Goal: Information Seeking & Learning: Compare options

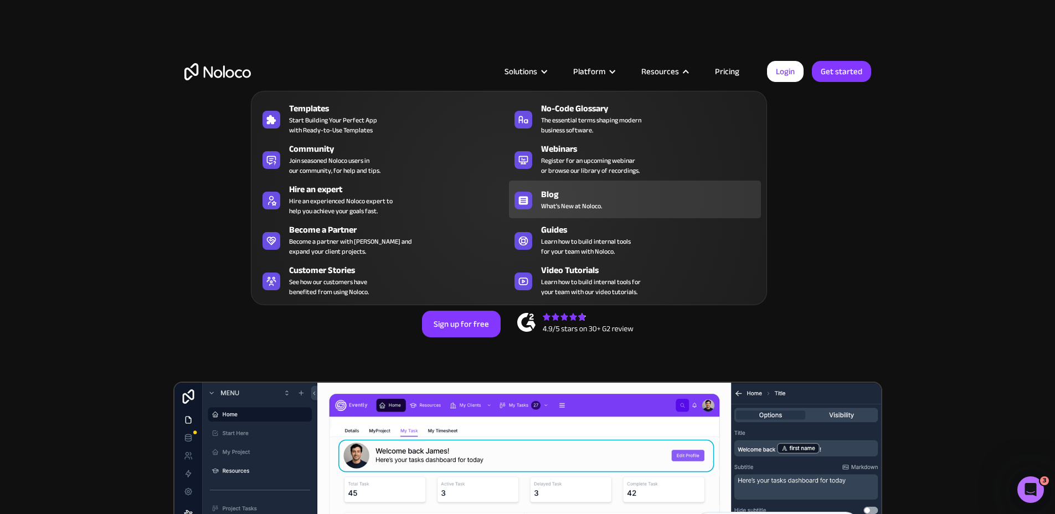
click at [584, 201] on div "Blog" at bounding box center [653, 194] width 225 height 13
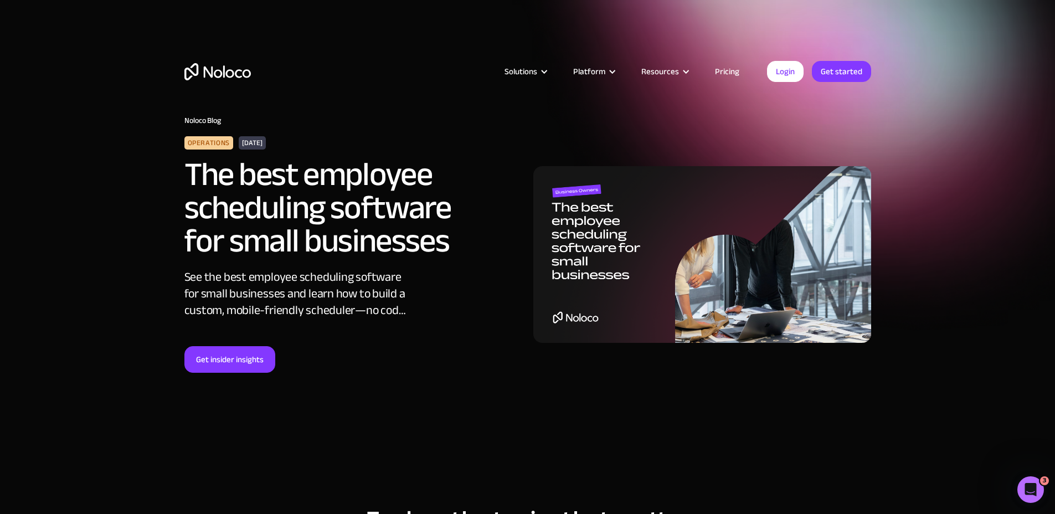
click at [255, 272] on div "See the best employee scheduling software for small businesses and learn how to…" at bounding box center [297, 294] width 227 height 50
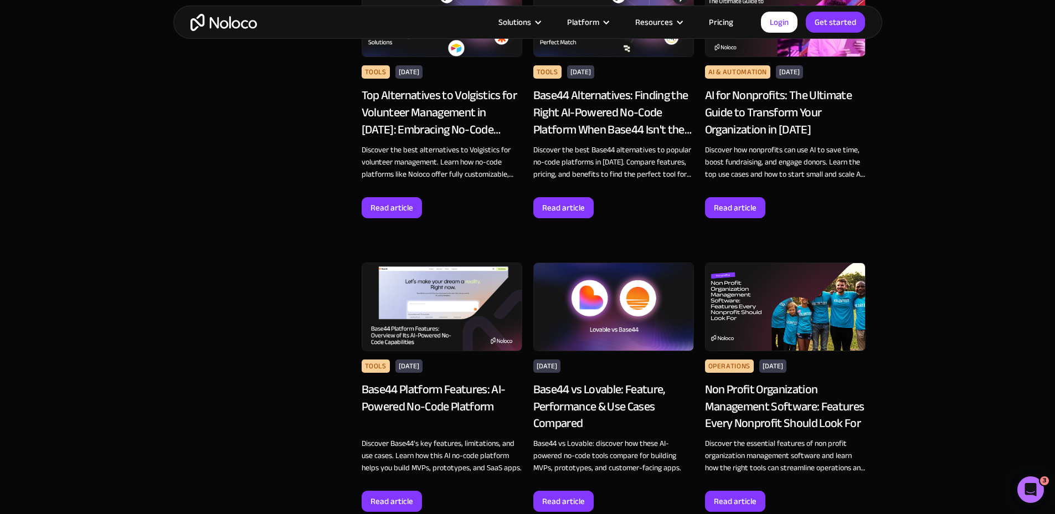
scroll to position [996, 0]
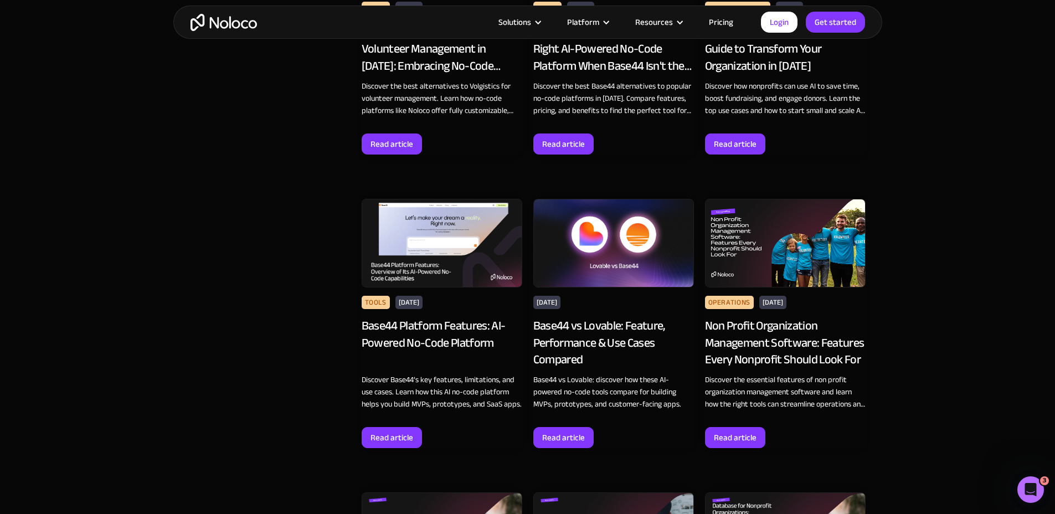
click at [603, 363] on div "Base44 vs Lovable: Feature, Performance & Use Cases Compared" at bounding box center [613, 342] width 161 height 51
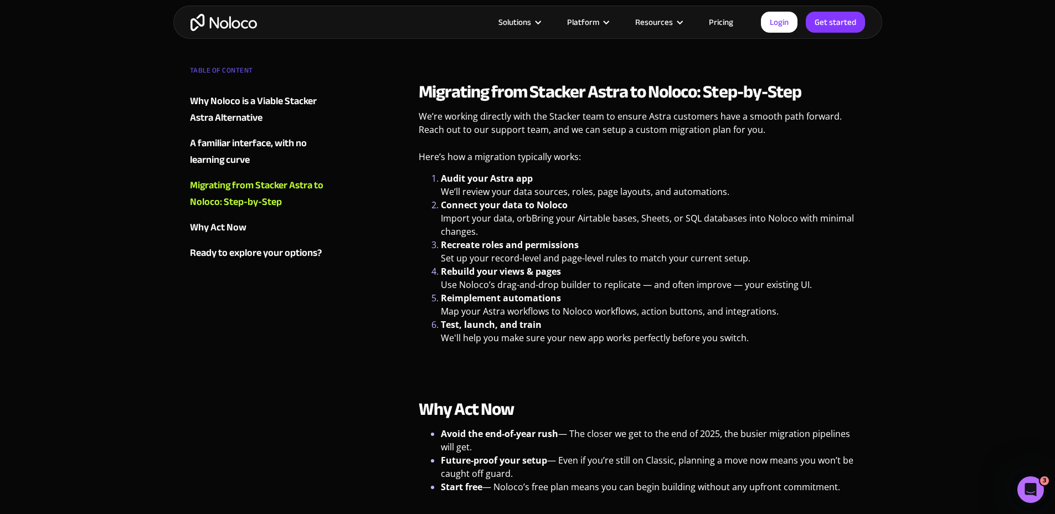
scroll to position [1465, 0]
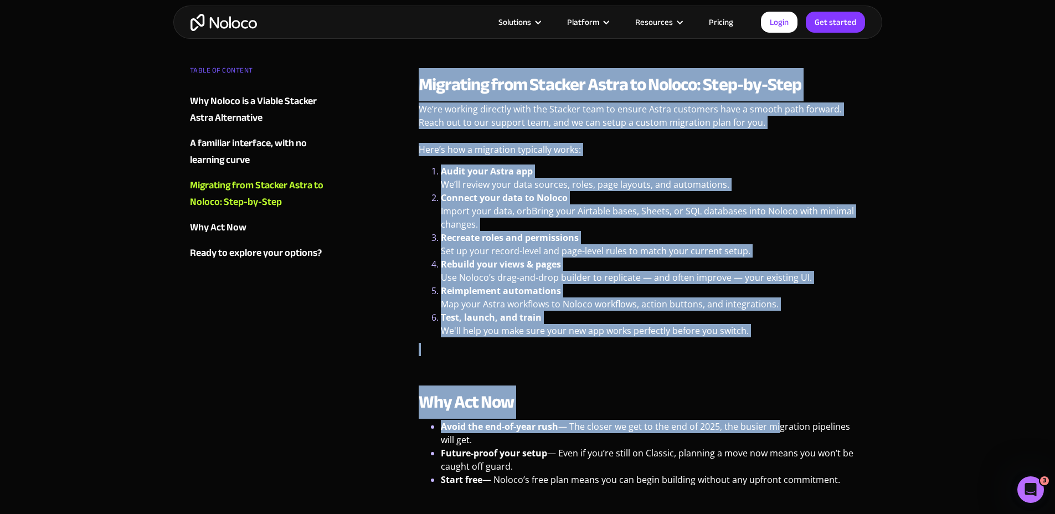
drag, startPoint x: 405, startPoint y: 75, endPoint x: 779, endPoint y: 412, distance: 503.4
click at [775, 391] on h2 "Why Act Now" at bounding box center [642, 402] width 447 height 22
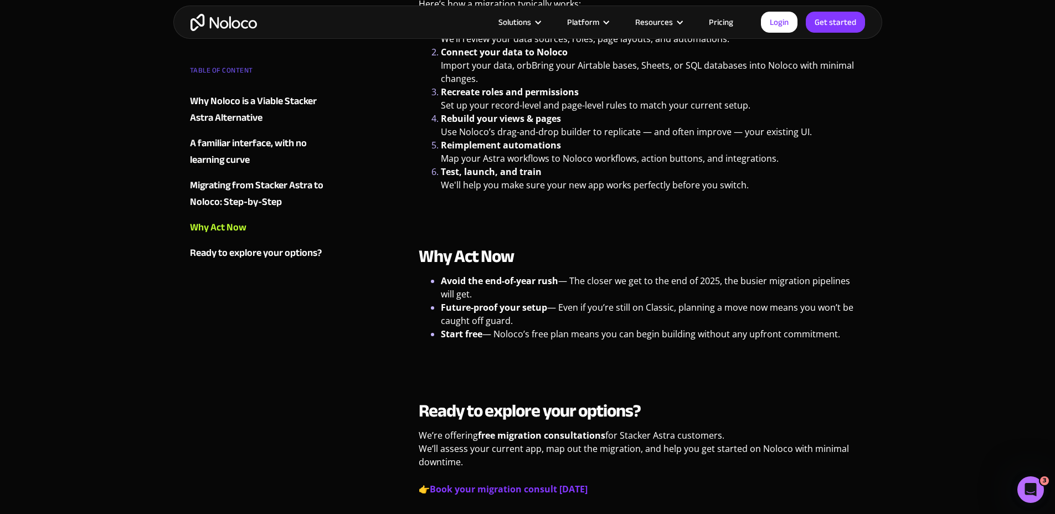
scroll to position [1618, 0]
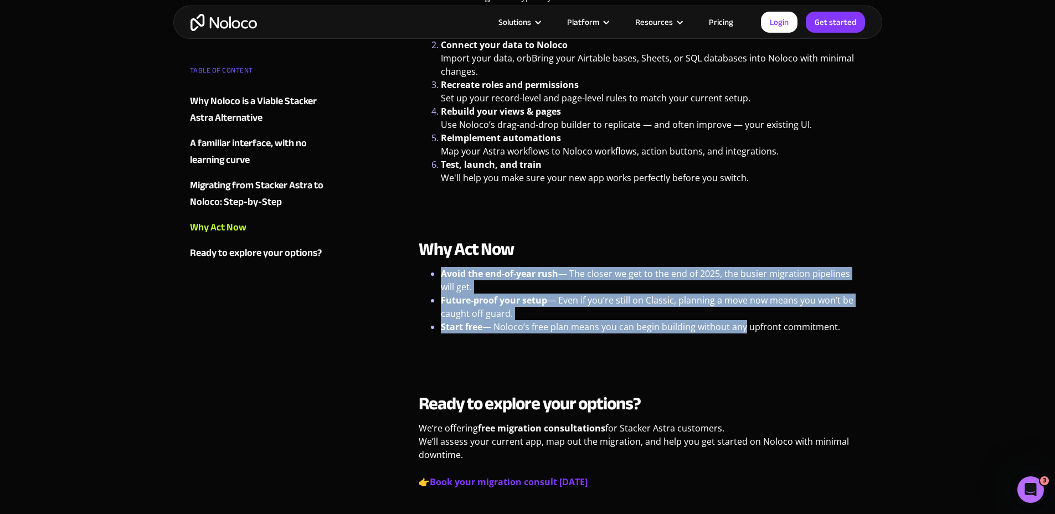
drag, startPoint x: 550, startPoint y: 236, endPoint x: 759, endPoint y: 327, distance: 227.6
click at [752, 324] on div "Why Act Now Avoid the end-of-year rush — The closer we get to the end of 2025, …" at bounding box center [642, 302] width 447 height 128
click at [759, 327] on div "Why Act Now Avoid the end-of-year rush — The closer we get to the end of 2025, …" at bounding box center [642, 302] width 447 height 128
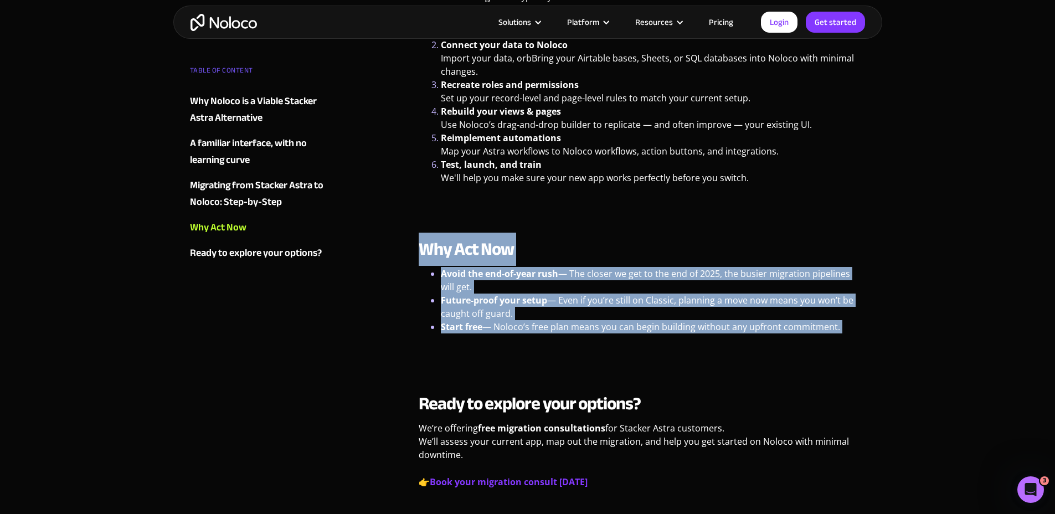
drag, startPoint x: 559, startPoint y: 329, endPoint x: 422, endPoint y: 228, distance: 170.7
click at [422, 238] on div "Why Act Now Avoid the end-of-year rush — The closer we get to the end of 2025, …" at bounding box center [642, 302] width 447 height 128
click at [422, 233] on strong "Why Act Now" at bounding box center [466, 249] width 95 height 33
drag, startPoint x: 422, startPoint y: 227, endPoint x: 850, endPoint y: 321, distance: 438.2
click at [850, 321] on div "Why Act Now Avoid the end-of-year rush — The closer we get to the end of 2025, …" at bounding box center [642, 302] width 447 height 128
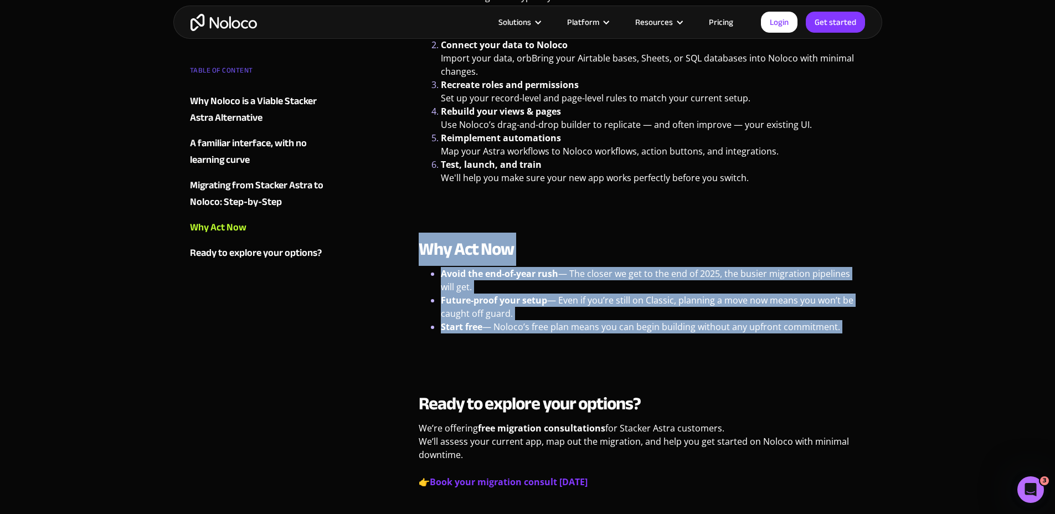
click at [850, 321] on div "Why Act Now Avoid the end-of-year rush — The closer we get to the end of 2025, …" at bounding box center [642, 302] width 447 height 128
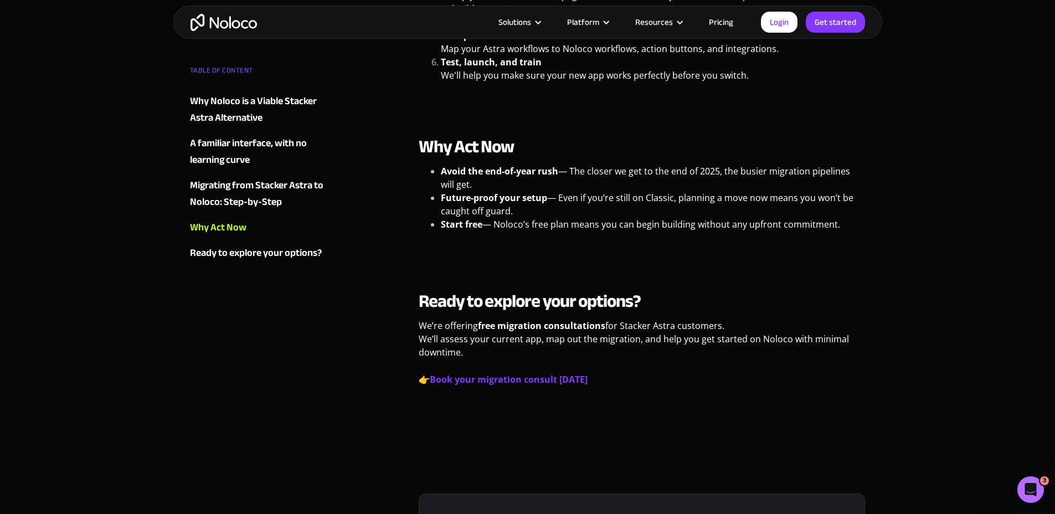
scroll to position [1834, 0]
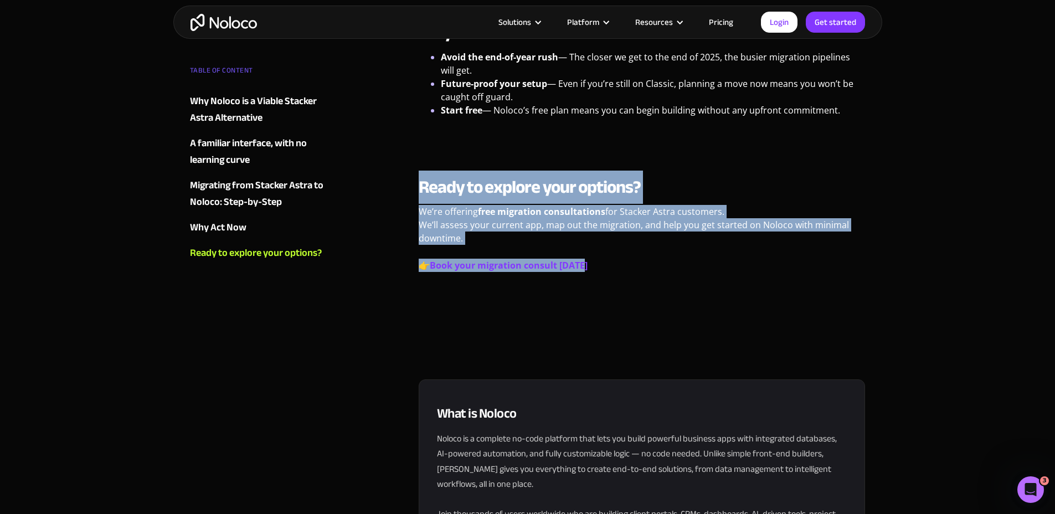
drag, startPoint x: 398, startPoint y: 162, endPoint x: 708, endPoint y: 251, distance: 322.6
click at [779, 259] on p "👉 Book your migration consult today" at bounding box center [642, 270] width 447 height 22
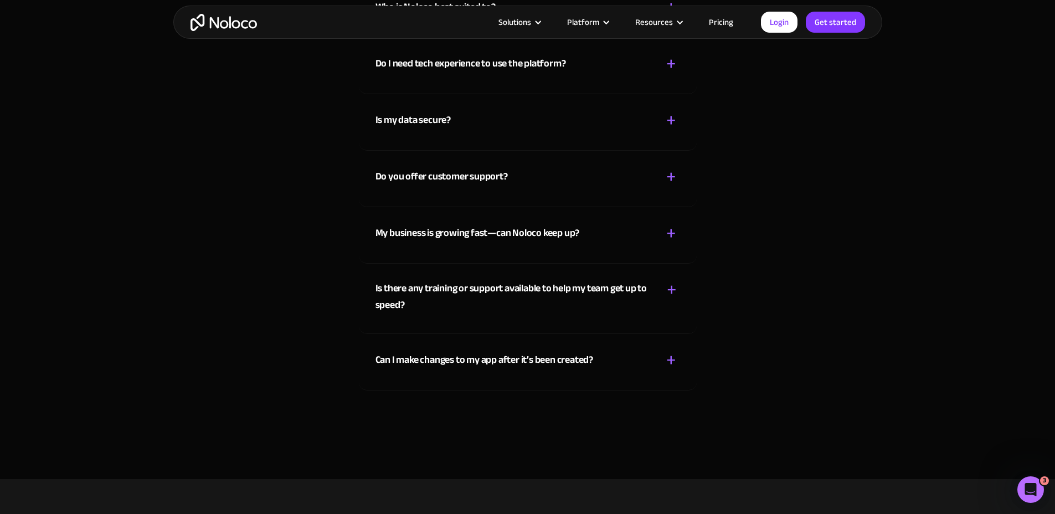
scroll to position [2714, 0]
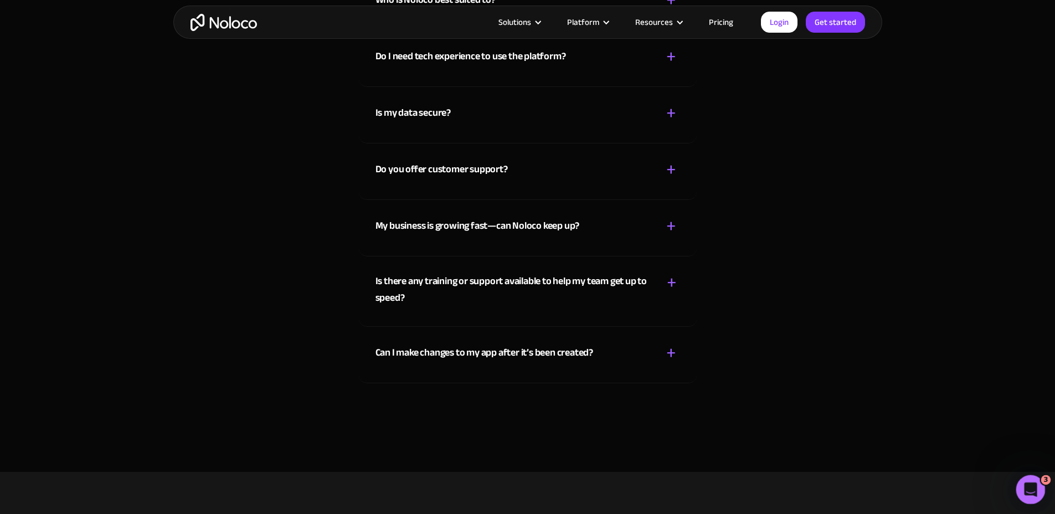
click at [1024, 486] on icon "Open Intercom Messenger" at bounding box center [1029, 488] width 18 height 18
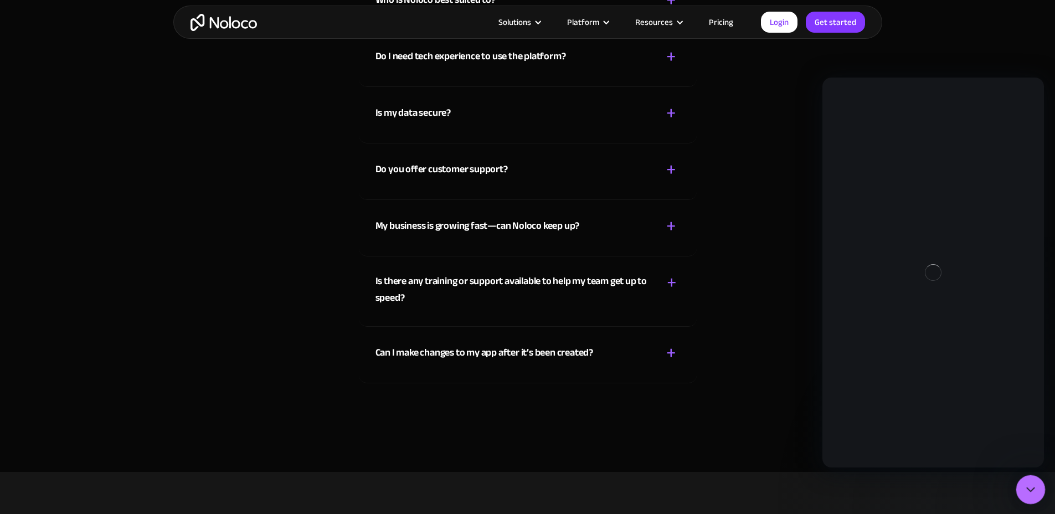
scroll to position [0, 0]
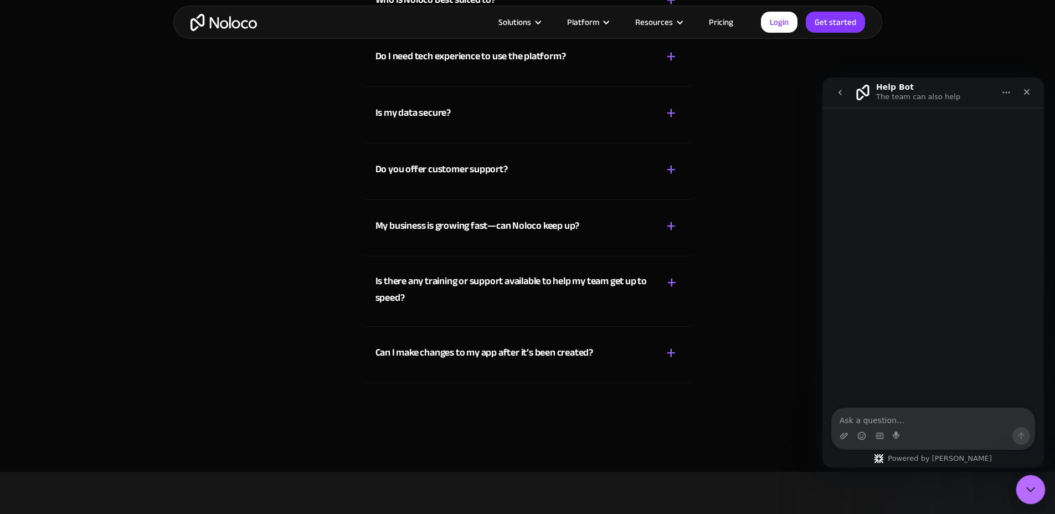
click at [1029, 486] on icon "Close Intercom Messenger" at bounding box center [1028, 487] width 13 height 13
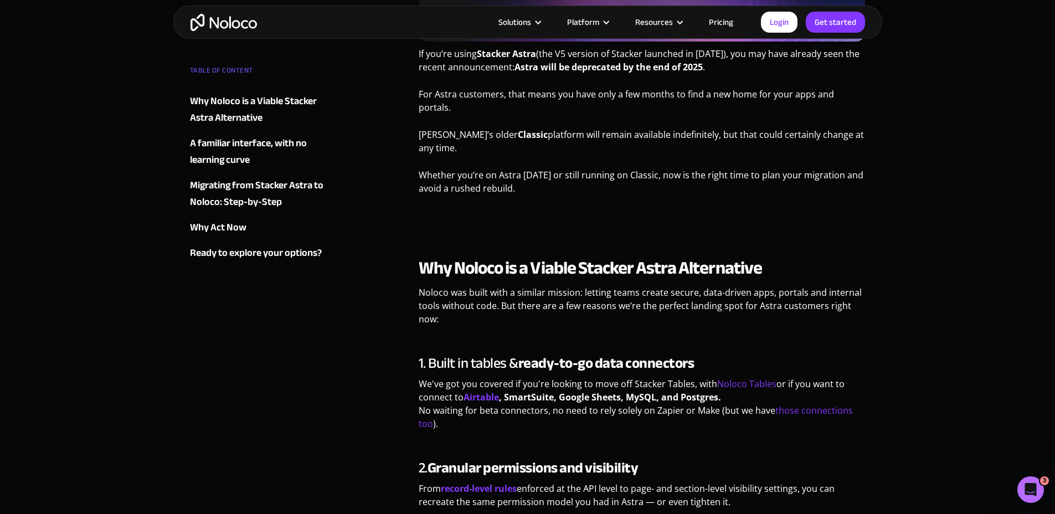
scroll to position [457, 0]
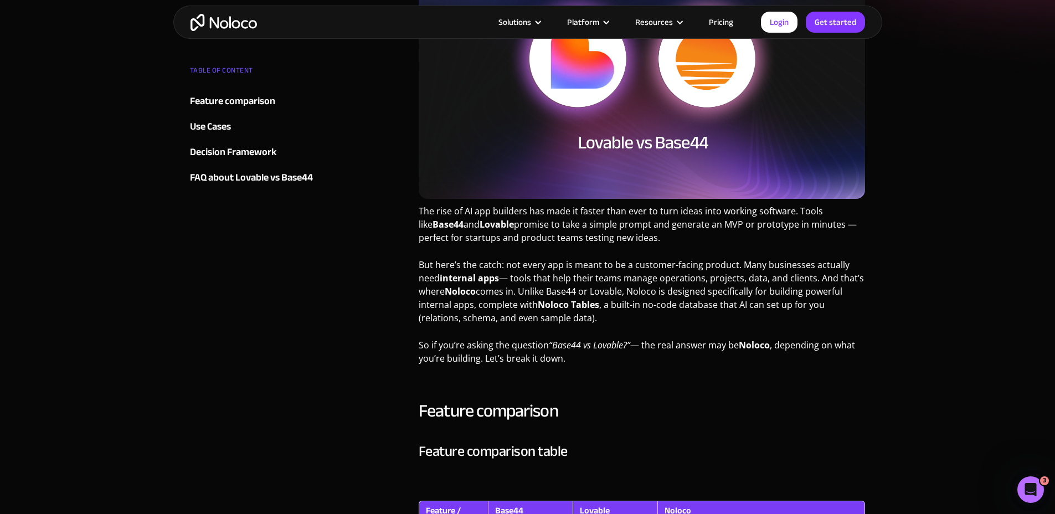
drag, startPoint x: 429, startPoint y: 210, endPoint x: 681, endPoint y: 292, distance: 264.9
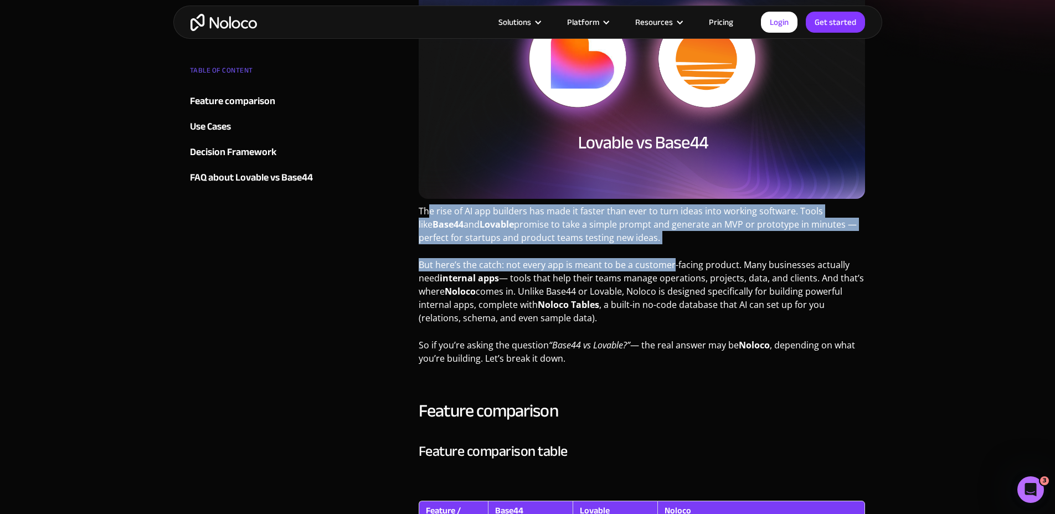
drag, startPoint x: 681, startPoint y: 299, endPoint x: 681, endPoint y: 318, distance: 19.4
click at [682, 305] on p "But here’s the catch: not every app is meant to be a customer-facing product. M…" at bounding box center [642, 295] width 447 height 75
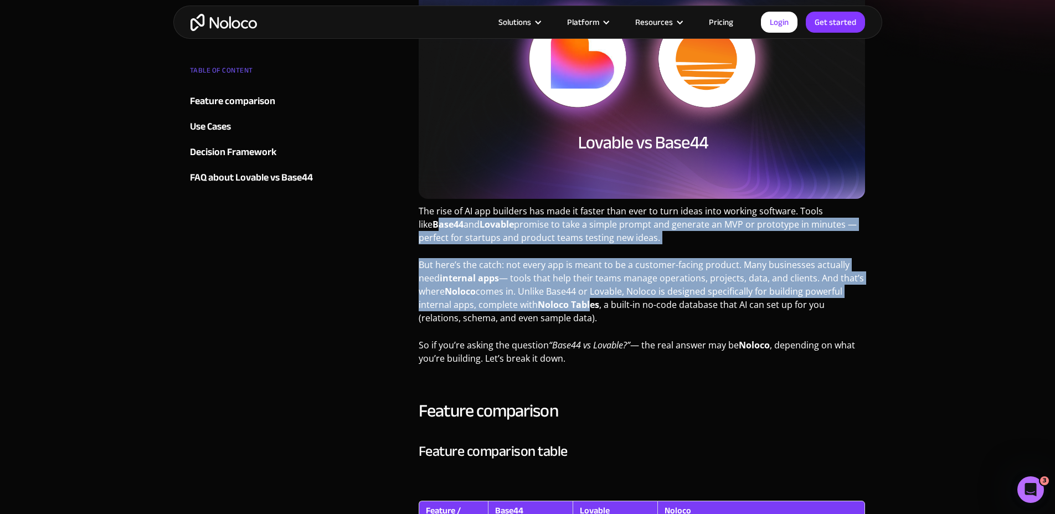
drag, startPoint x: 424, startPoint y: 228, endPoint x: 590, endPoint y: 307, distance: 183.8
click at [590, 307] on strong "Noloco Tables" at bounding box center [568, 304] width 61 height 12
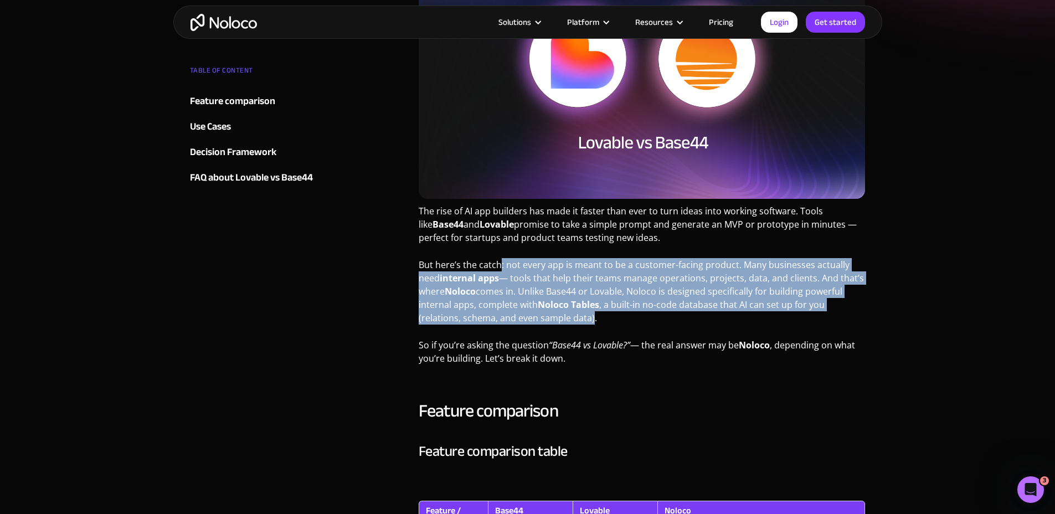
drag, startPoint x: 498, startPoint y: 260, endPoint x: 594, endPoint y: 326, distance: 116.7
click at [592, 323] on p "But here’s the catch: not every app is meant to be a customer-facing product. M…" at bounding box center [642, 295] width 447 height 75
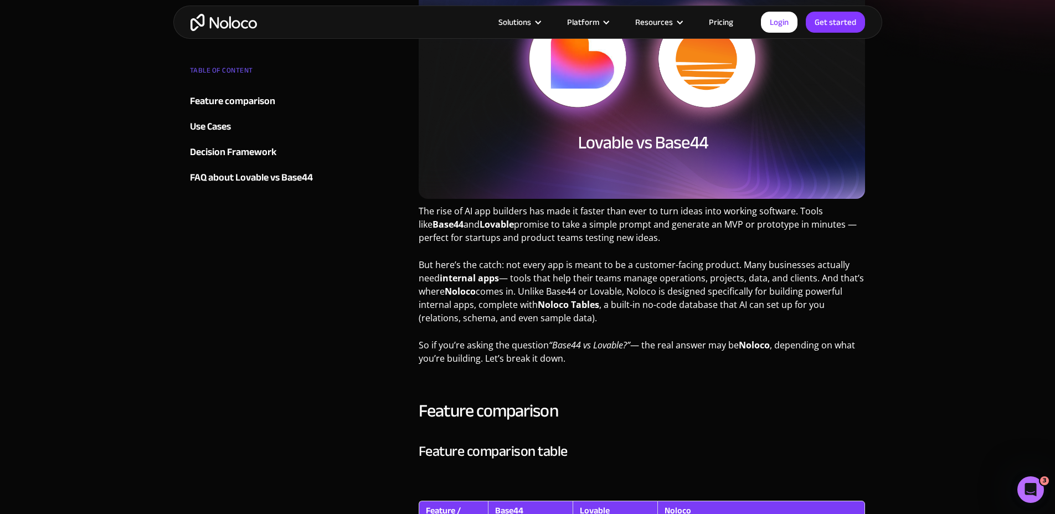
click at [594, 326] on p "But here’s the catch: not every app is meant to be a customer-facing product. M…" at bounding box center [642, 295] width 447 height 75
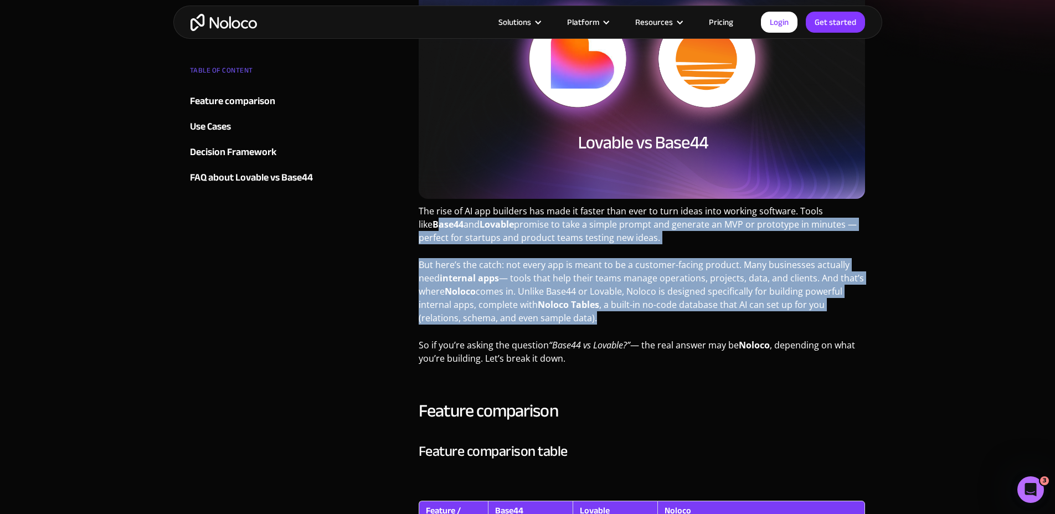
drag, startPoint x: 598, startPoint y: 327, endPoint x: 424, endPoint y: 226, distance: 201.7
drag, startPoint x: 425, startPoint y: 223, endPoint x: 632, endPoint y: 328, distance: 232.0
drag, startPoint x: 632, startPoint y: 328, endPoint x: 638, endPoint y: 333, distance: 8.6
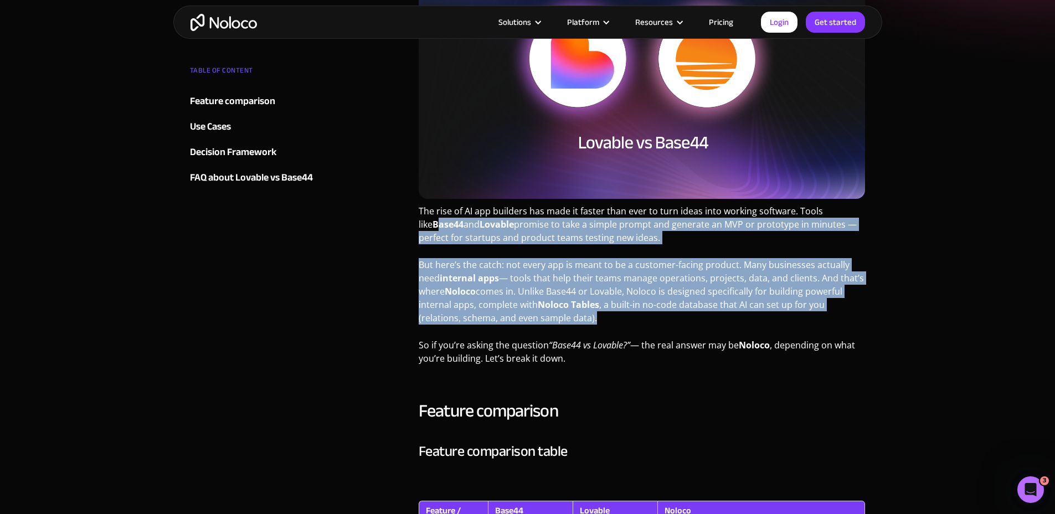
click at [632, 328] on p "But here’s the catch: not every app is meant to be a customer-facing product. M…" at bounding box center [642, 295] width 447 height 75
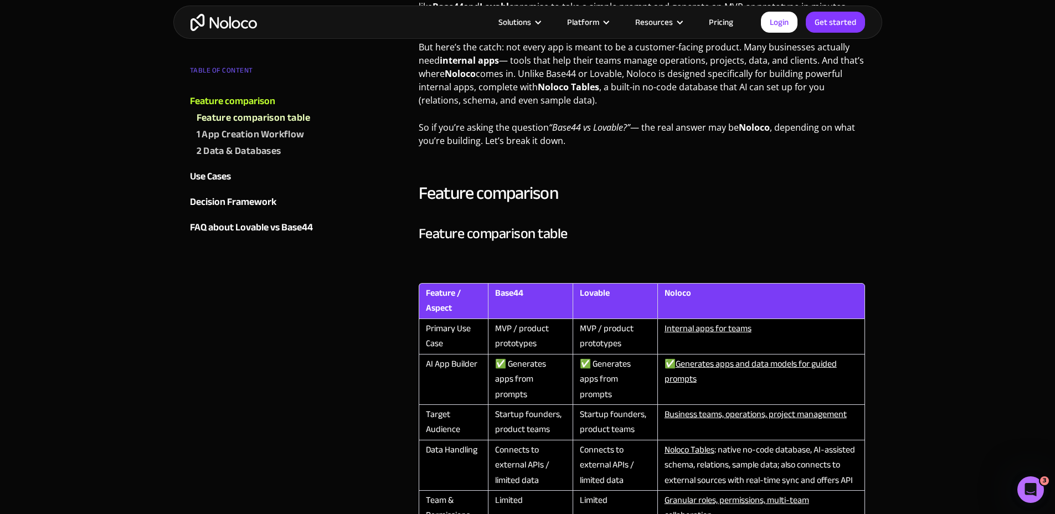
scroll to position [591, 0]
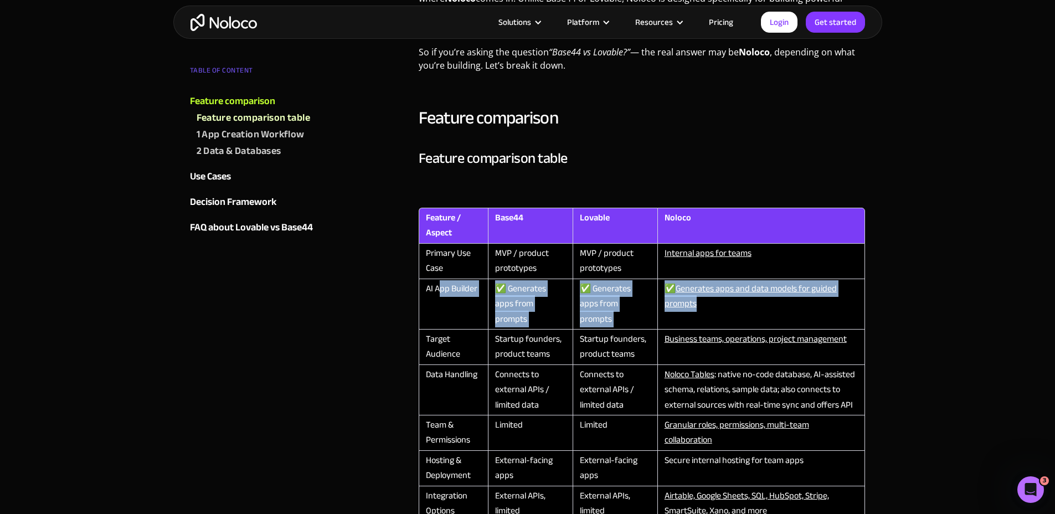
drag, startPoint x: 446, startPoint y: 291, endPoint x: 730, endPoint y: 304, distance: 284.4
click at [728, 304] on tr "AI App Builder ✅ Generates apps from prompts ✅ Generates apps from prompts ✅ Ge…" at bounding box center [642, 304] width 447 height 50
click at [792, 299] on td "✅ Generates apps and data models for guided prompts" at bounding box center [761, 304] width 208 height 50
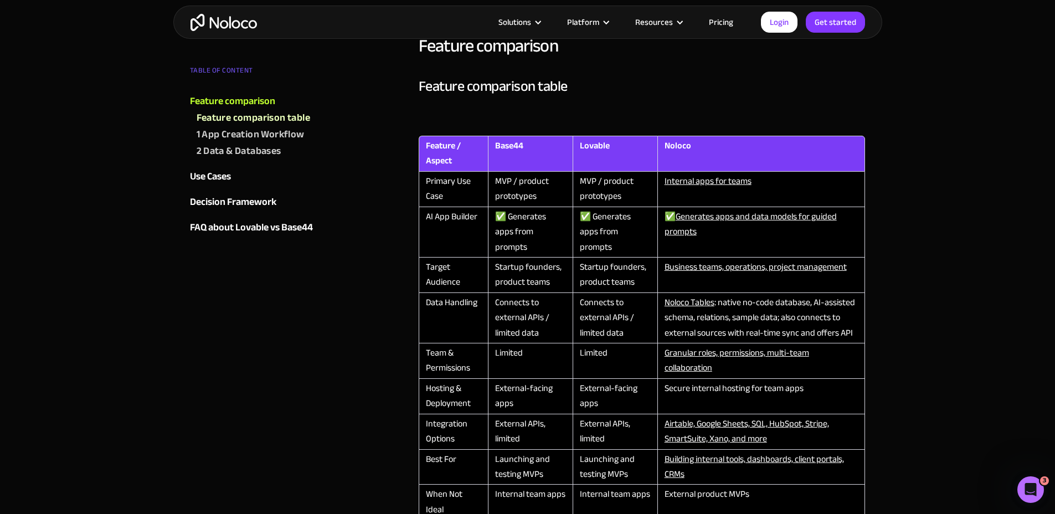
scroll to position [688, 0]
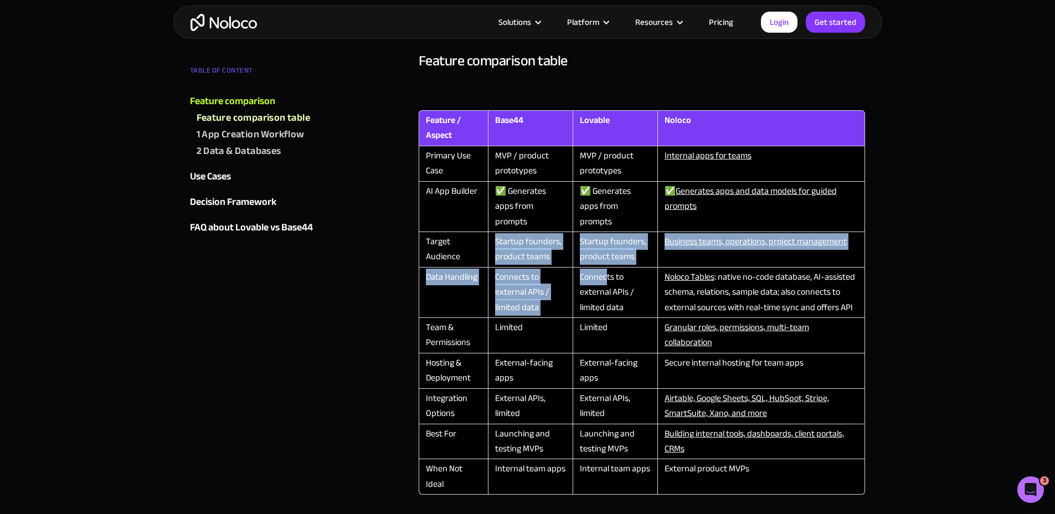
drag, startPoint x: 494, startPoint y: 227, endPoint x: 613, endPoint y: 263, distance: 123.8
click at [605, 256] on tbody "Primary Use Case MVP / product prototypes MVP / product prototypes Internal app…" at bounding box center [642, 320] width 447 height 348
click at [607, 278] on td "Connects to external APIs / limited data" at bounding box center [615, 292] width 85 height 50
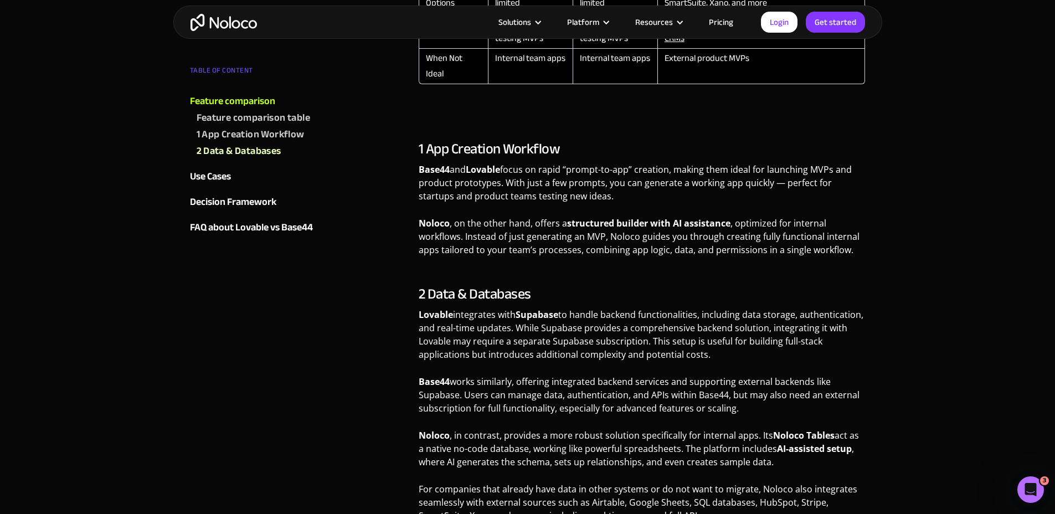
scroll to position [1187, 0]
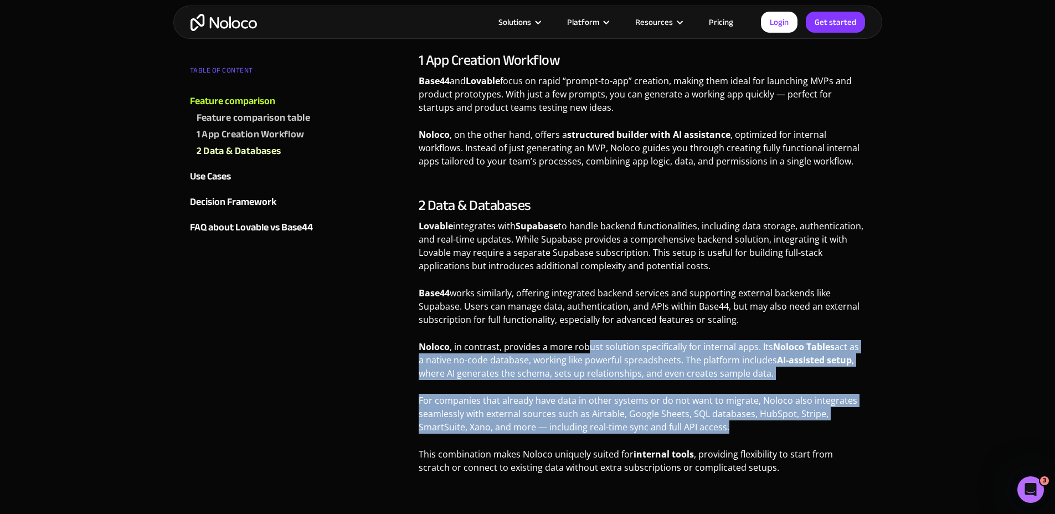
drag, startPoint x: 607, startPoint y: 324, endPoint x: 755, endPoint y: 410, distance: 170.7
click at [754, 410] on div "2 Data & Databases Lovable integrates with Supabase to handle backend functiona…" at bounding box center [642, 339] width 447 height 285
click at [757, 411] on p "For companies that already have data in other systems or do not want to migrate…" at bounding box center [642, 418] width 447 height 48
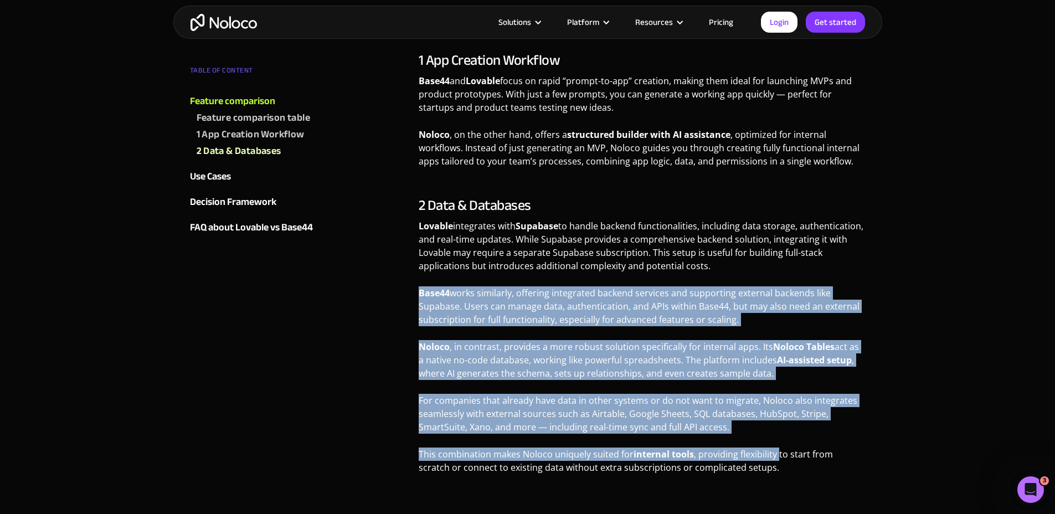
drag, startPoint x: 779, startPoint y: 429, endPoint x: 535, endPoint y: 244, distance: 305.5
click at [537, 245] on div "2 Data & Databases Lovable integrates with Supabase to handle backend functiona…" at bounding box center [642, 339] width 447 height 285
click at [531, 239] on p "Lovable integrates with Supabase to handle backend functionalities, including d…" at bounding box center [642, 249] width 447 height 61
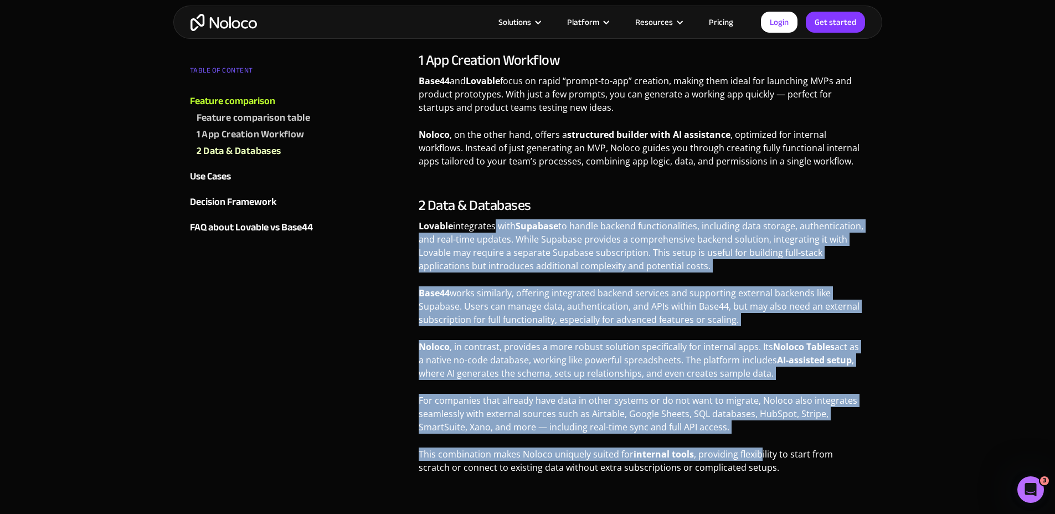
drag, startPoint x: 491, startPoint y: 199, endPoint x: 770, endPoint y: 429, distance: 361.8
click at [766, 427] on div "2 Data & Databases Lovable integrates with Supabase to handle backend functiona…" at bounding box center [642, 339] width 447 height 285
click at [770, 447] on p "This combination makes Noloco uniquely suited for internal tools , providing fl…" at bounding box center [642, 464] width 447 height 35
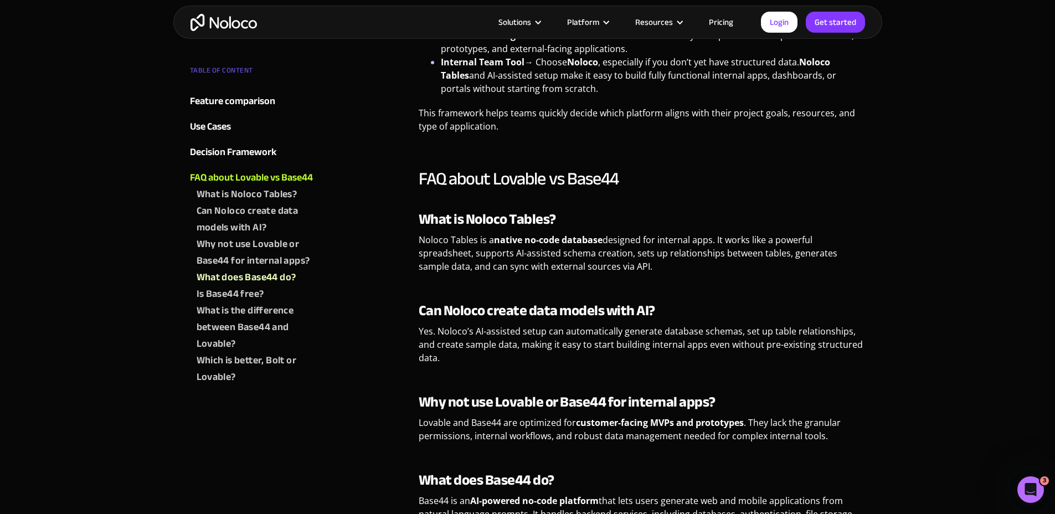
scroll to position [2307, 0]
